Goal: Information Seeking & Learning: Learn about a topic

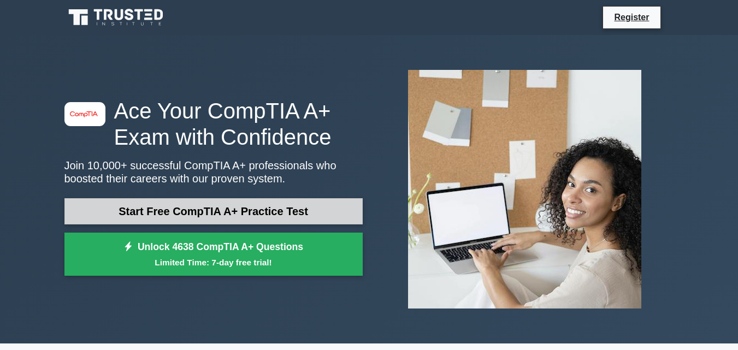
click at [263, 203] on link "Start Free CompTIA A+ Practice Test" at bounding box center [213, 211] width 298 height 26
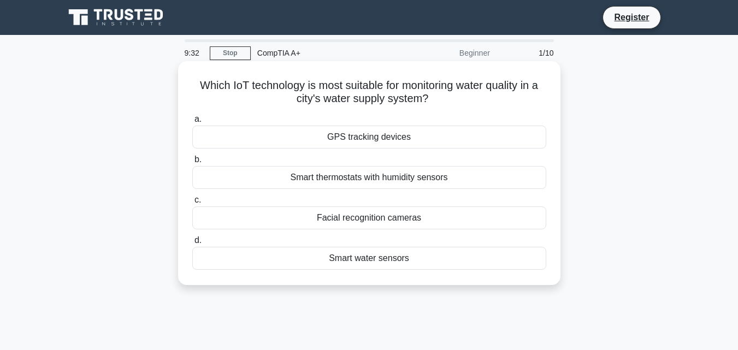
click at [434, 256] on div "Smart water sensors" at bounding box center [369, 258] width 354 height 23
click at [192, 244] on input "d. Smart water sensors" at bounding box center [192, 240] width 0 height 7
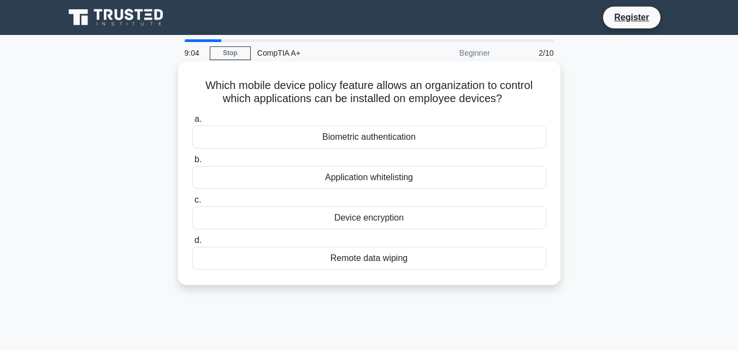
click at [405, 177] on div "Application whitelisting" at bounding box center [369, 177] width 354 height 23
click at [192, 163] on input "b. Application whitelisting" at bounding box center [192, 159] width 0 height 7
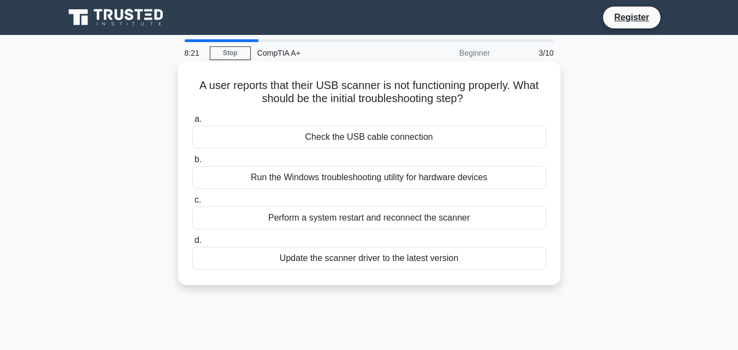
click at [380, 179] on div "Run the Windows troubleshooting utility for hardware devices" at bounding box center [369, 177] width 354 height 23
click at [192, 163] on input "b. Run the Windows troubleshooting utility for hardware devices" at bounding box center [192, 159] width 0 height 7
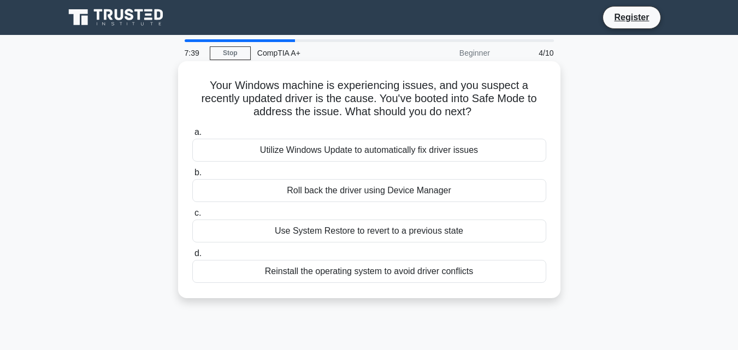
click at [399, 271] on div "Reinstall the operating system to avoid driver conflicts" at bounding box center [369, 271] width 354 height 23
click at [192, 257] on input "d. Reinstall the operating system to avoid driver conflicts" at bounding box center [192, 253] width 0 height 7
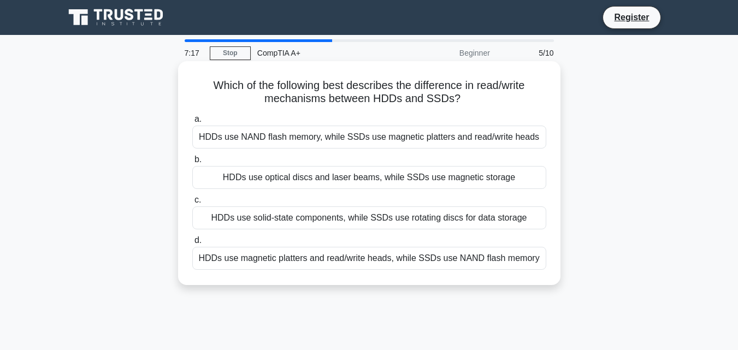
click at [503, 175] on div "HDDs use optical discs and laser beams, while SSDs use magnetic storage" at bounding box center [369, 177] width 354 height 23
click at [192, 163] on input "b. HDDs use optical discs and laser beams, while SSDs use magnetic storage" at bounding box center [192, 159] width 0 height 7
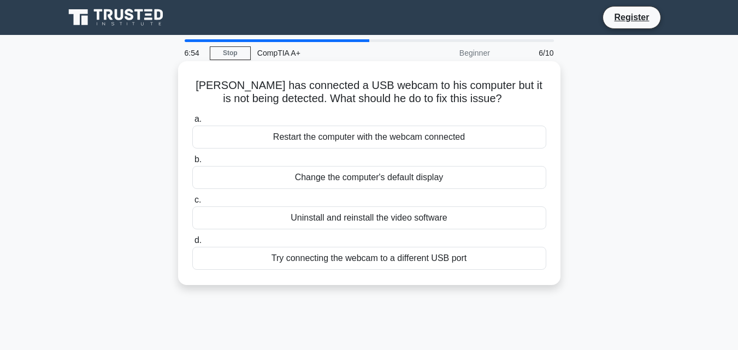
click at [427, 173] on div "Change the computer's default display" at bounding box center [369, 177] width 354 height 23
click at [192, 163] on input "b. Change the computer's default display" at bounding box center [192, 159] width 0 height 7
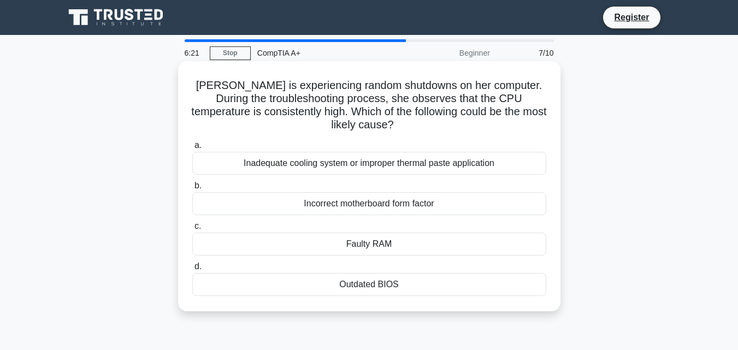
click at [426, 167] on div "Inadequate cooling system or improper thermal paste application" at bounding box center [369, 163] width 354 height 23
click at [192, 149] on input "a. Inadequate cooling system or improper thermal paste application" at bounding box center [192, 145] width 0 height 7
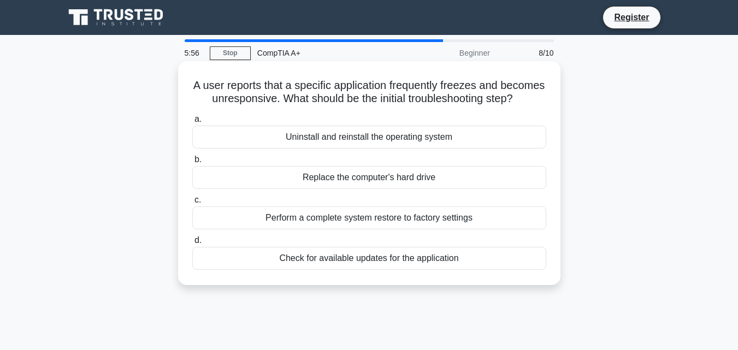
click at [392, 270] on div "Check for available updates for the application" at bounding box center [369, 258] width 354 height 23
click at [192, 244] on input "d. Check for available updates for the application" at bounding box center [192, 240] width 0 height 7
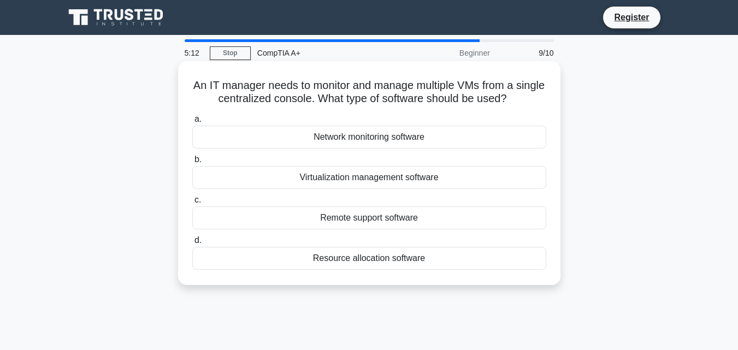
click at [392, 178] on div "Virtualization management software" at bounding box center [369, 177] width 354 height 23
click at [192, 163] on input "b. Virtualization management software" at bounding box center [192, 159] width 0 height 7
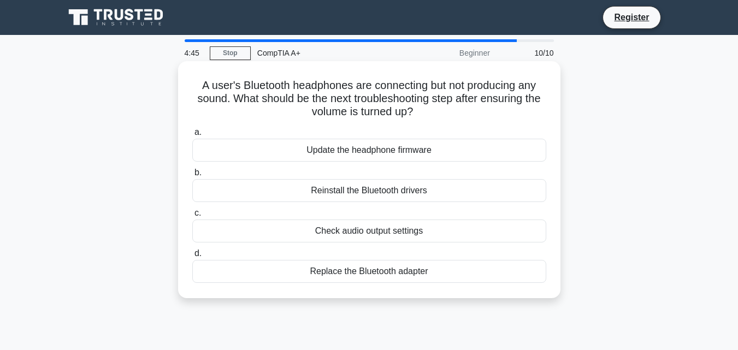
click at [423, 232] on div "Check audio output settings" at bounding box center [369, 231] width 354 height 23
click at [192, 217] on input "c. Check audio output settings" at bounding box center [192, 213] width 0 height 7
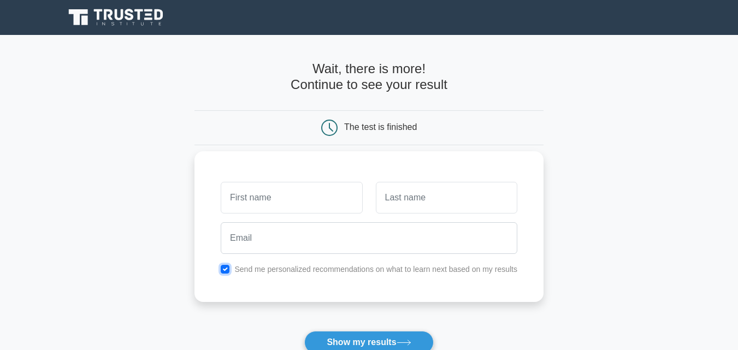
click at [226, 272] on input "checkbox" at bounding box center [225, 269] width 9 height 9
checkbox input "false"
click at [296, 199] on input "text" at bounding box center [291, 198] width 141 height 32
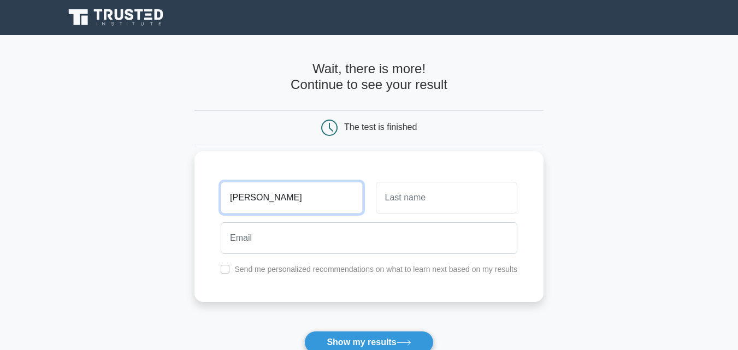
type input "joel"
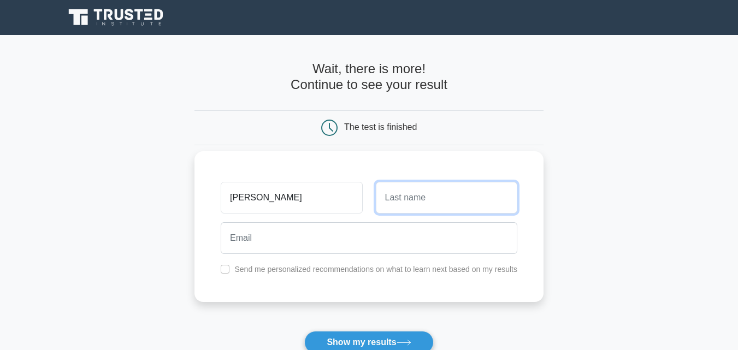
click at [431, 212] on input "text" at bounding box center [446, 198] width 141 height 32
type input "quesada"
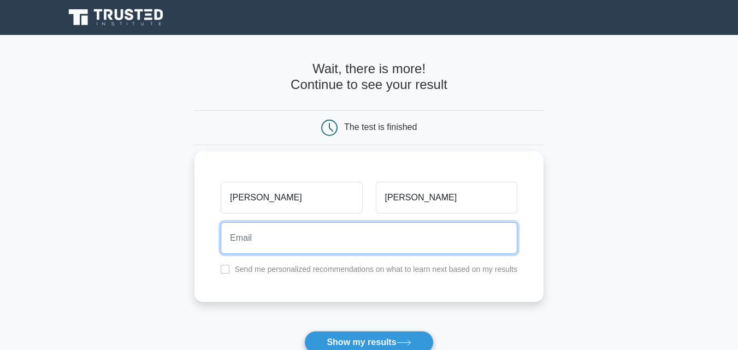
click at [416, 237] on input "email" at bounding box center [369, 238] width 297 height 32
type input "guidosalazar1980@gmail.com"
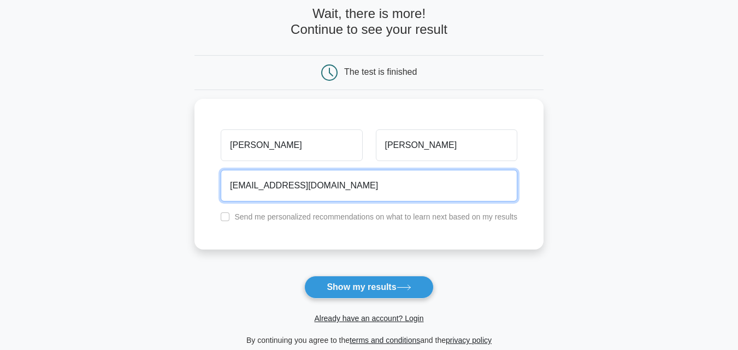
scroll to position [45, 0]
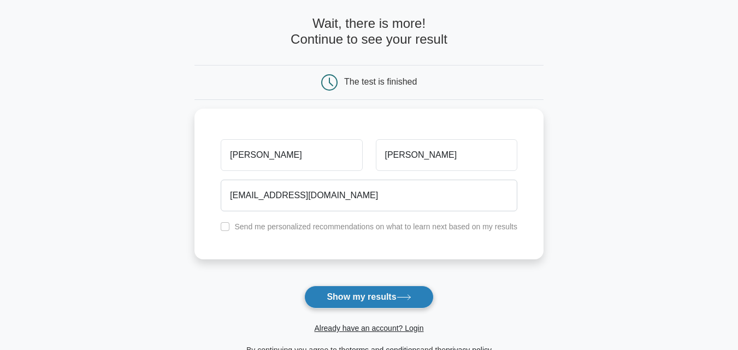
click at [386, 297] on button "Show my results" at bounding box center [368, 297] width 129 height 23
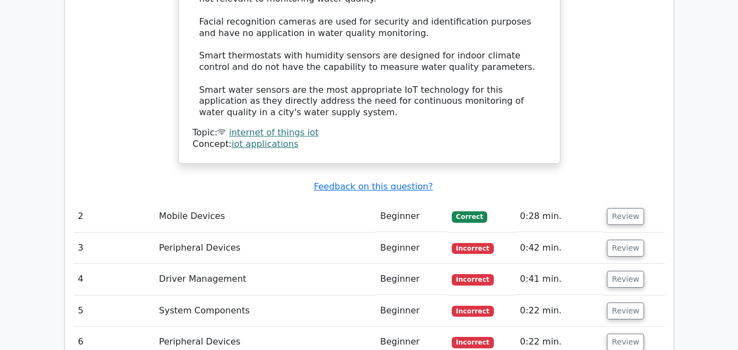
scroll to position [1332, 0]
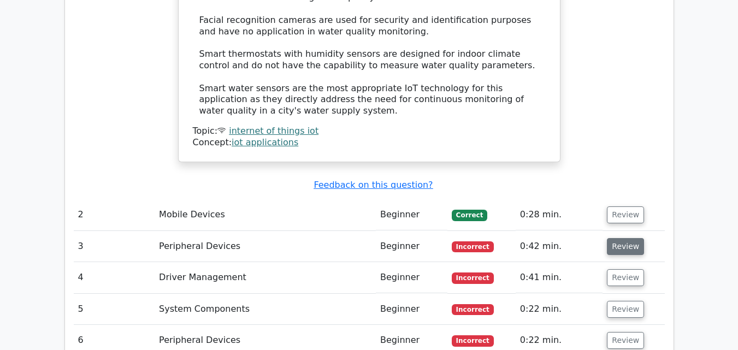
click at [630, 238] on button "Review" at bounding box center [625, 246] width 37 height 17
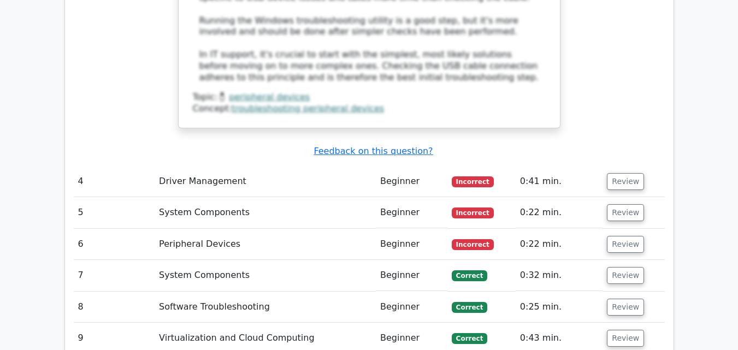
scroll to position [2051, 0]
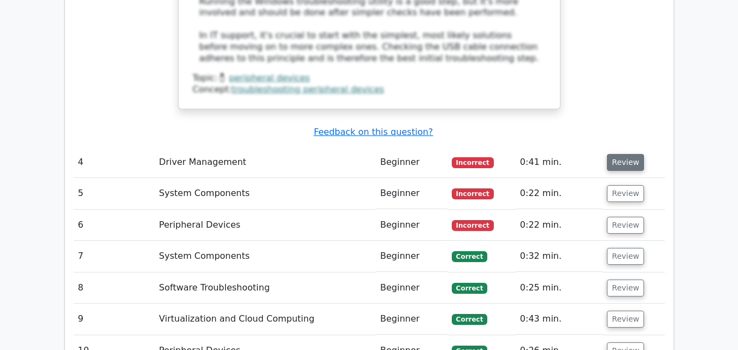
click at [623, 154] on button "Review" at bounding box center [625, 162] width 37 height 17
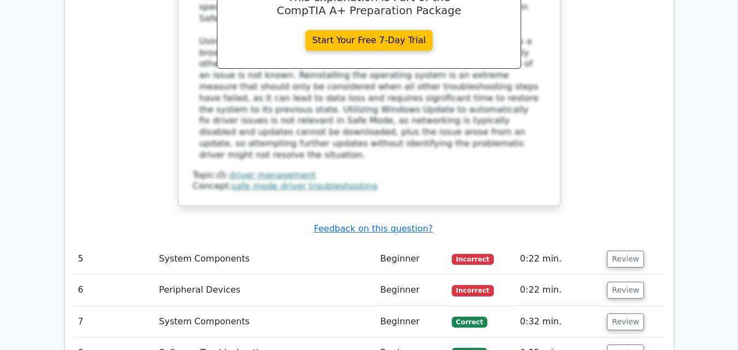
scroll to position [2523, 0]
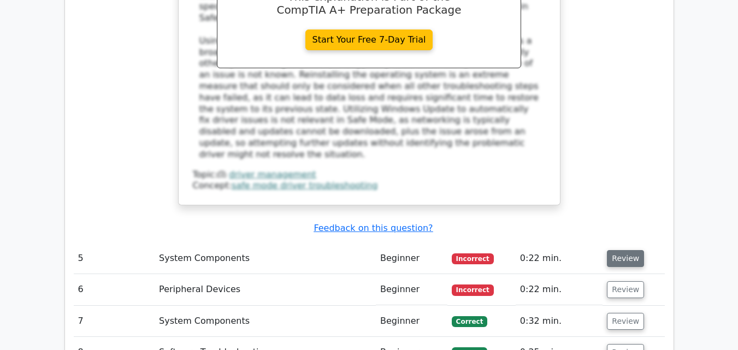
click at [625, 250] on button "Review" at bounding box center [625, 258] width 37 height 17
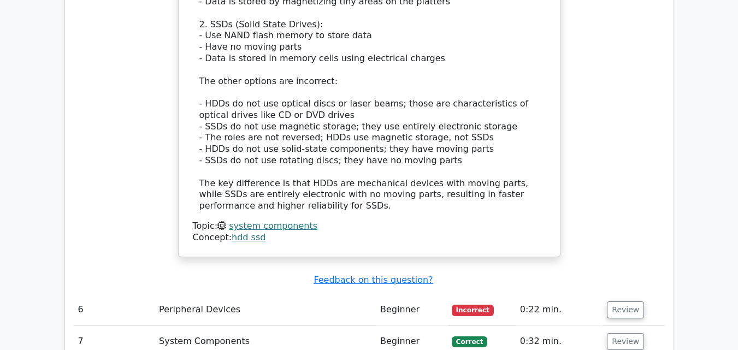
scroll to position [3192, 0]
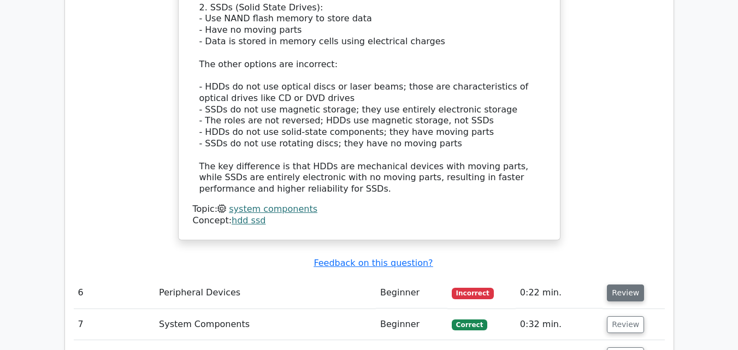
click at [618, 285] on button "Review" at bounding box center [625, 293] width 37 height 17
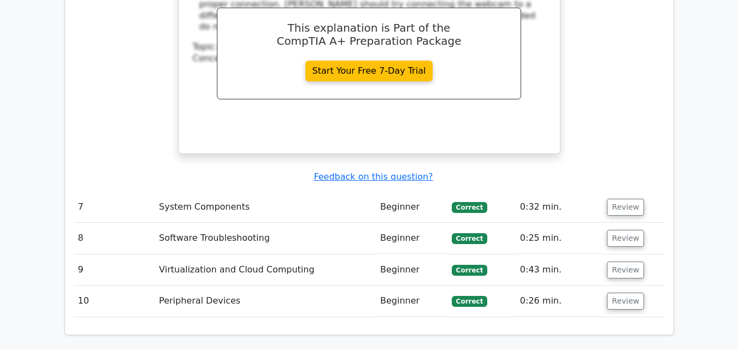
scroll to position [3752, 0]
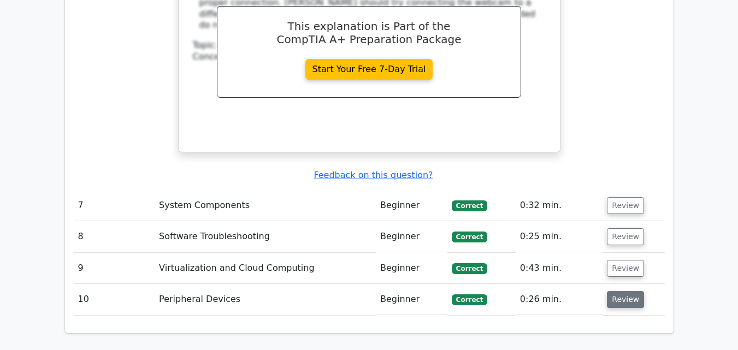
click at [617, 291] on button "Review" at bounding box center [625, 299] width 37 height 17
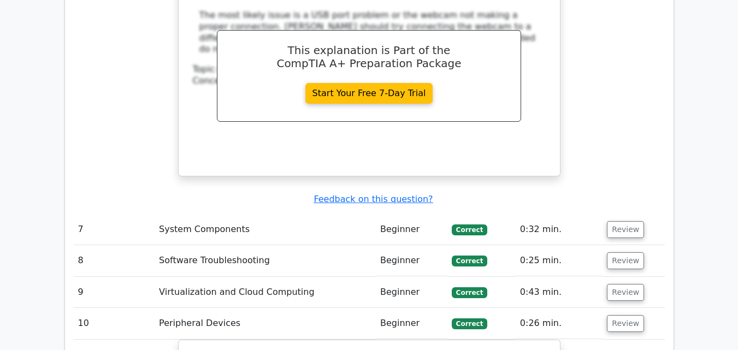
scroll to position [3727, 0]
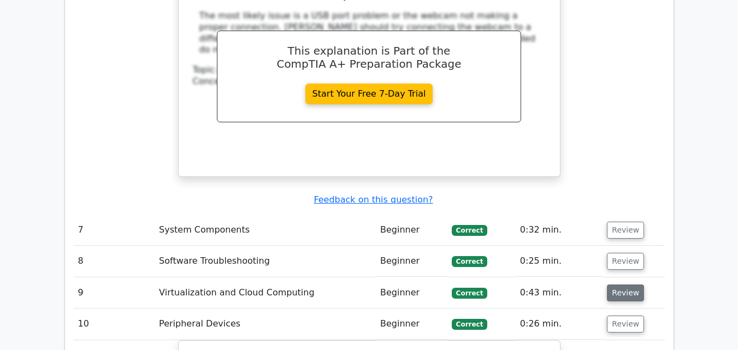
click at [618, 285] on button "Review" at bounding box center [625, 293] width 37 height 17
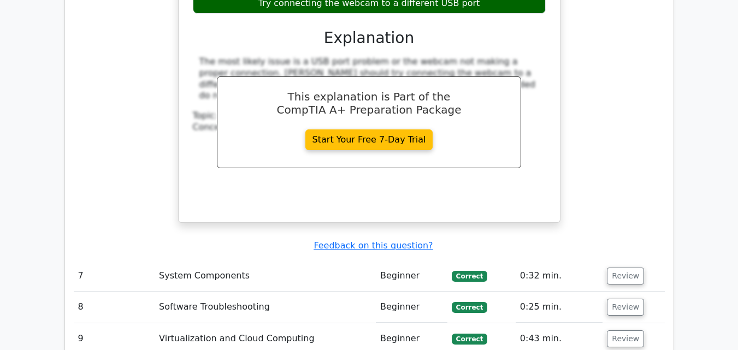
scroll to position [3675, 0]
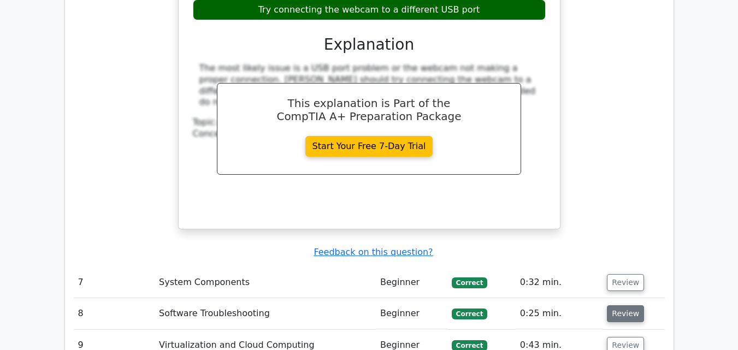
click at [627, 305] on button "Review" at bounding box center [625, 313] width 37 height 17
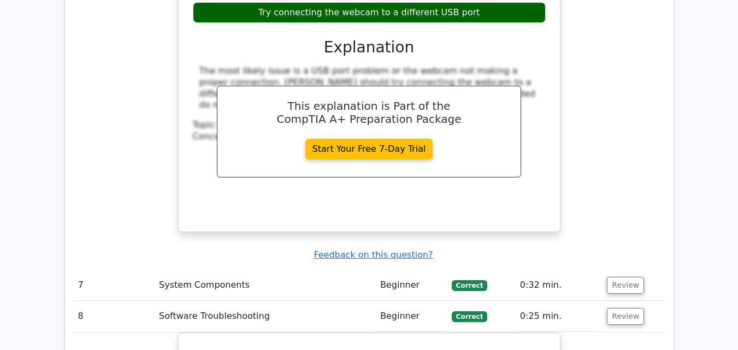
scroll to position [3668, 0]
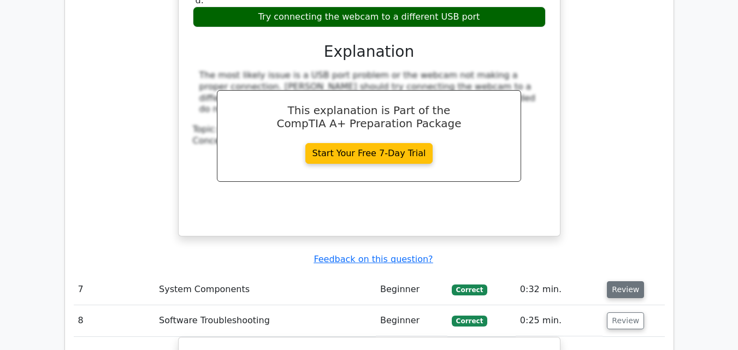
click at [629, 281] on button "Review" at bounding box center [625, 289] width 37 height 17
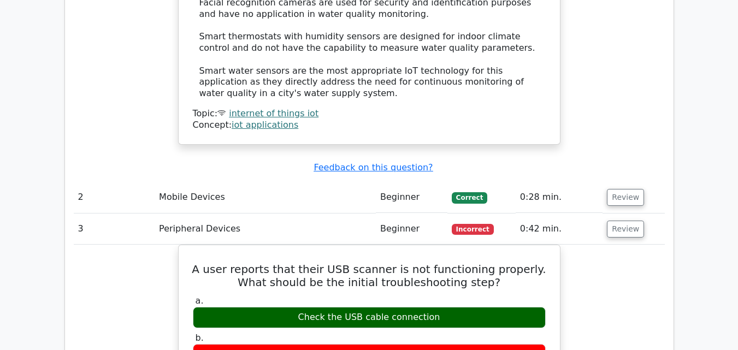
scroll to position [1352, 0]
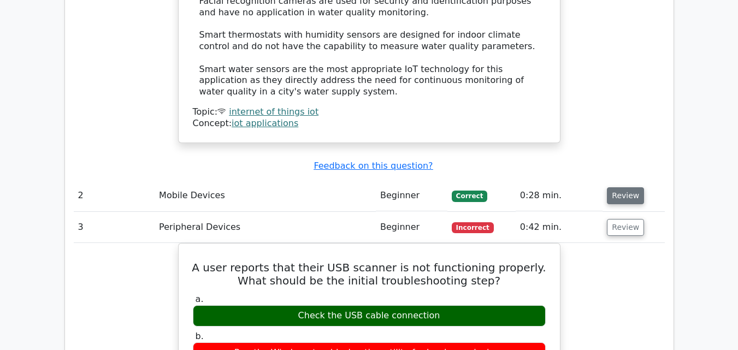
click at [624, 187] on button "Review" at bounding box center [625, 195] width 37 height 17
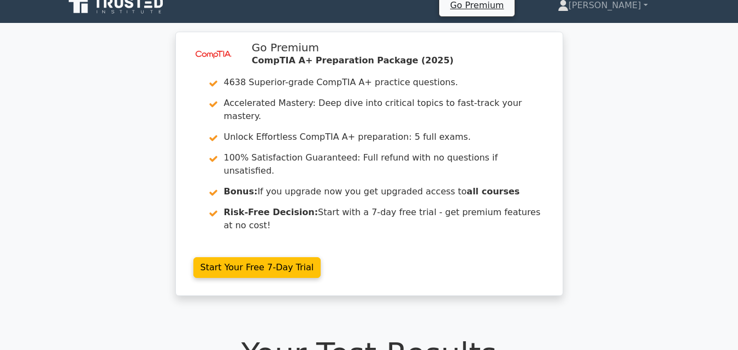
scroll to position [0, 0]
